Goal: Information Seeking & Learning: Learn about a topic

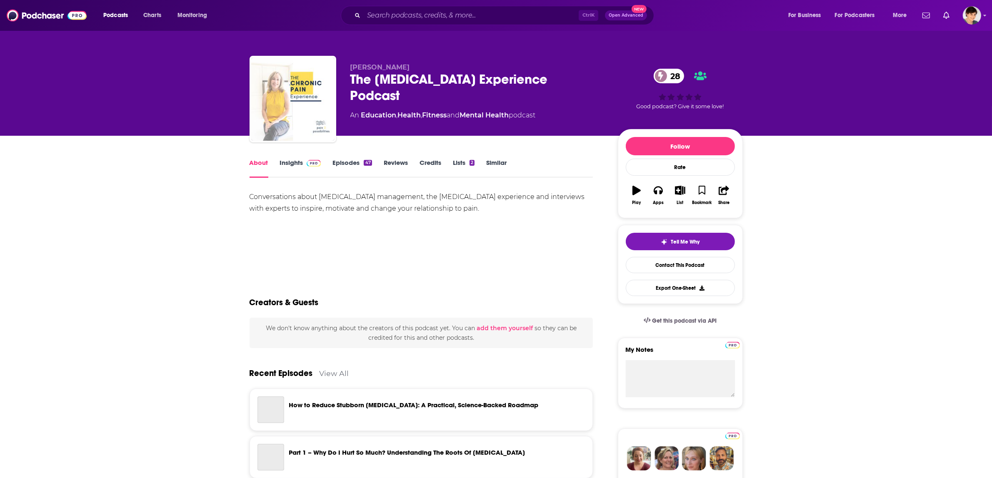
click at [292, 161] on link "Insights" at bounding box center [300, 168] width 41 height 19
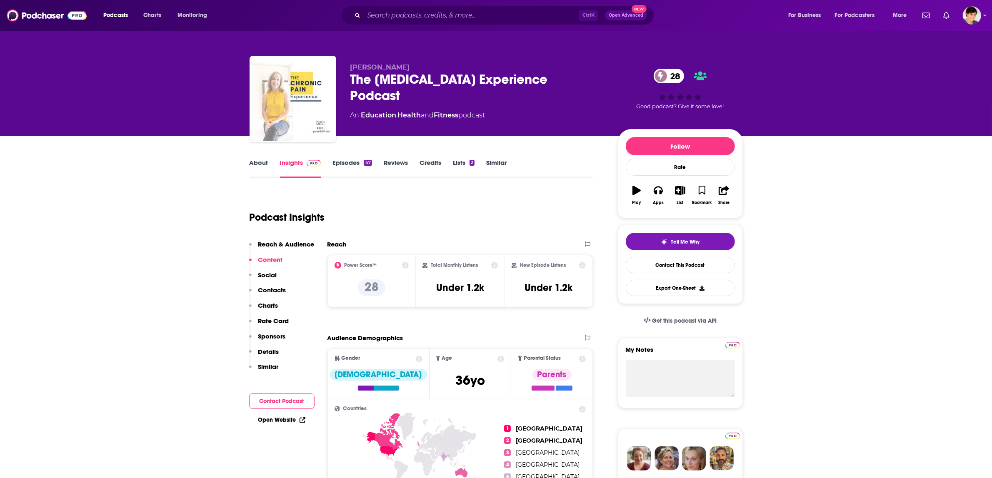
drag, startPoint x: 346, startPoint y: 64, endPoint x: 425, endPoint y: 64, distance: 78.7
click at [425, 64] on div "[PERSON_NAME] The [MEDICAL_DATA] Experience Podcast 28 An Education , Health an…" at bounding box center [495, 101] width 493 height 90
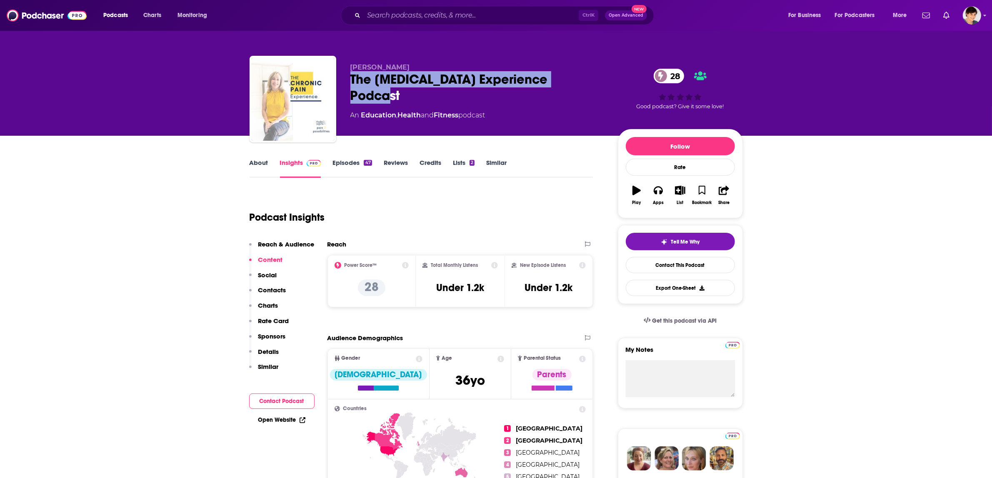
drag, startPoint x: 348, startPoint y: 77, endPoint x: 596, endPoint y: 74, distance: 247.4
click at [596, 73] on div "[PERSON_NAME] The [MEDICAL_DATA] Experience Podcast 28 An Education , Health an…" at bounding box center [495, 101] width 493 height 90
copy h2 "The [MEDICAL_DATA] Experience Podcast"
click at [257, 162] on link "About" at bounding box center [258, 168] width 19 height 19
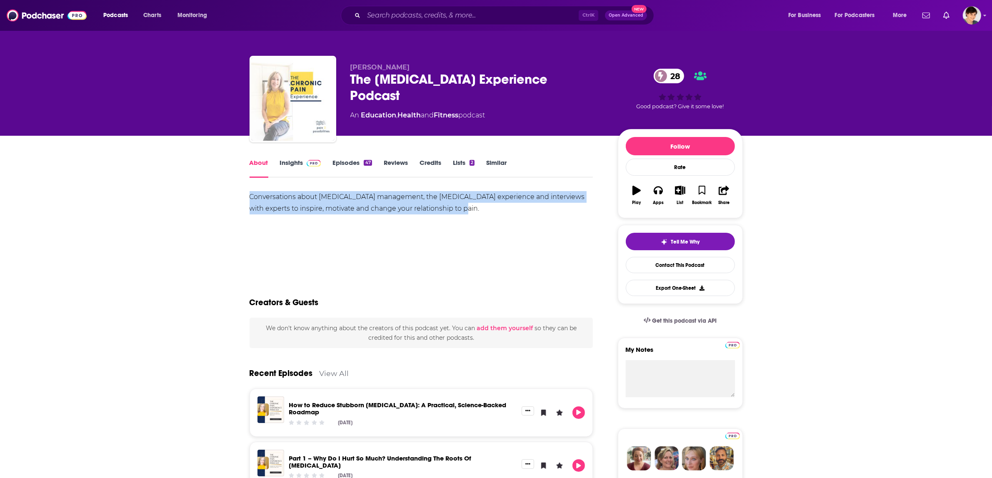
drag, startPoint x: 473, startPoint y: 209, endPoint x: 244, endPoint y: 192, distance: 230.1
copy div "Conversations about [MEDICAL_DATA] management, the [MEDICAL_DATA] experience an…"
drag, startPoint x: 367, startPoint y: 67, endPoint x: 442, endPoint y: 67, distance: 75.4
click at [442, 67] on div "[PERSON_NAME] The [MEDICAL_DATA] Experience Podcast 28 An Education , Health an…" at bounding box center [495, 101] width 493 height 90
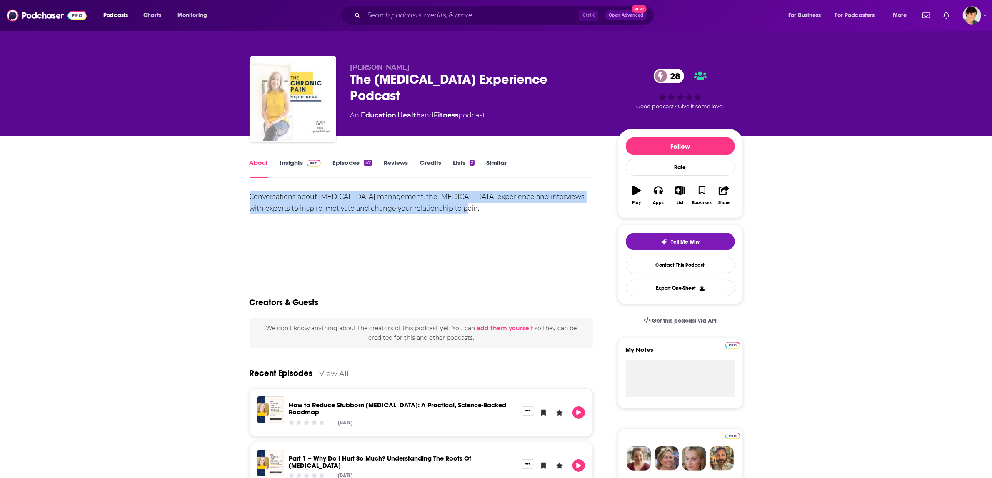
copy span "[PERSON_NAME]"
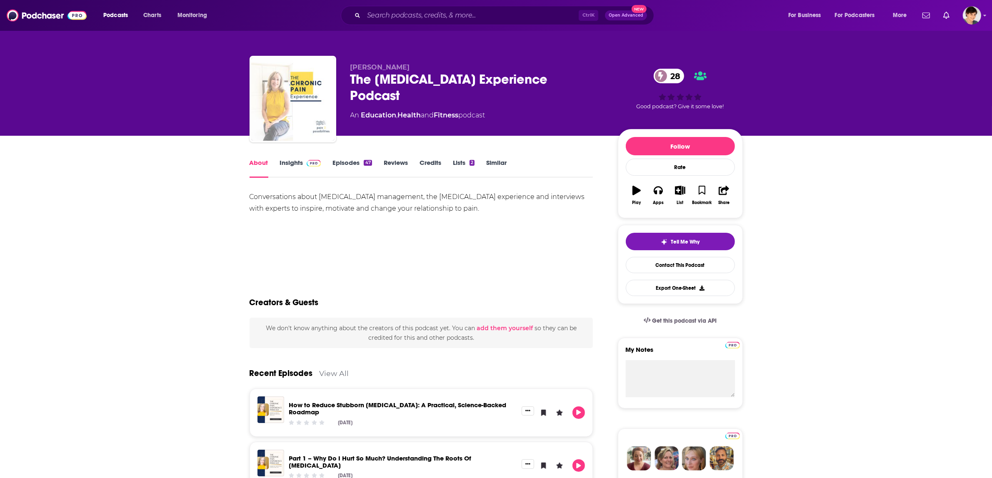
click at [430, 79] on div "The [MEDICAL_DATA] Experience Podcast 28" at bounding box center [477, 87] width 254 height 32
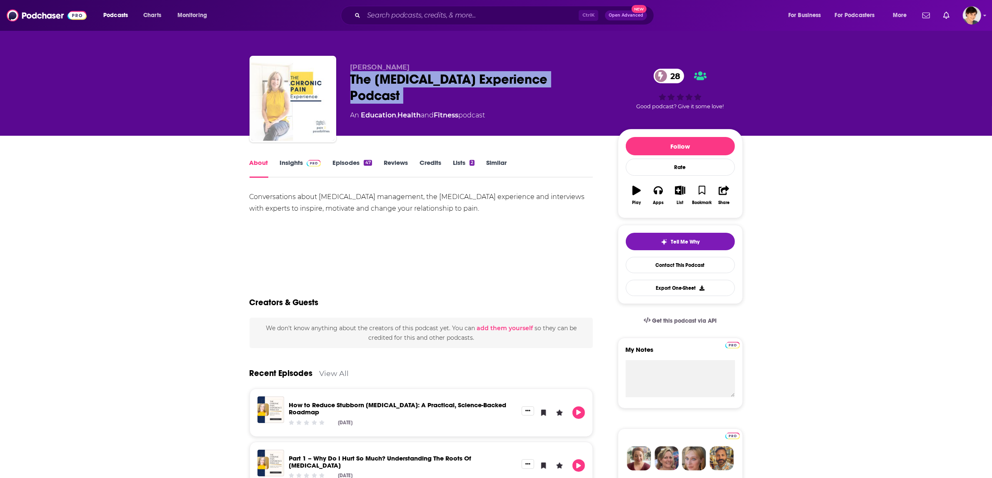
click at [430, 79] on div "The [MEDICAL_DATA] Experience Podcast 28" at bounding box center [477, 87] width 254 height 32
copy div "The [MEDICAL_DATA] Experience Podcast 28"
